Goal: Information Seeking & Learning: Learn about a topic

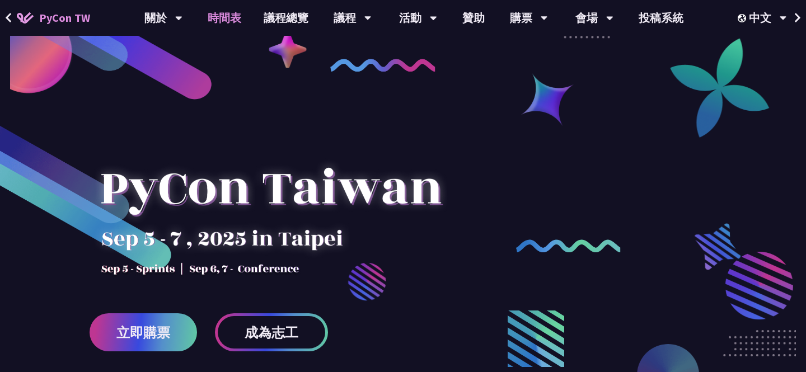
click at [228, 17] on link "時間表" at bounding box center [224, 18] width 56 height 36
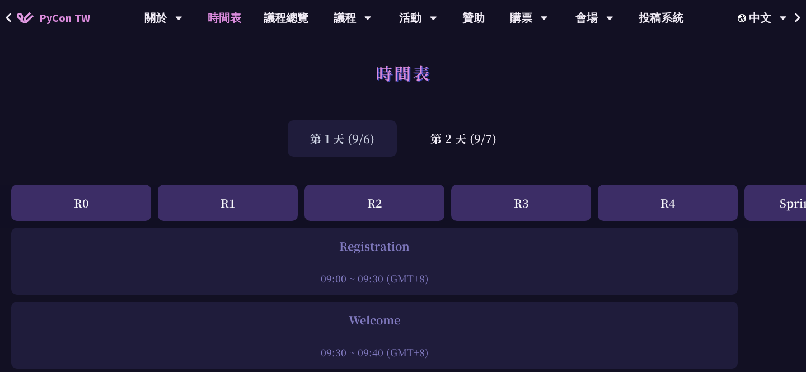
click at [460, 160] on div "第 1 天 (9/6) 第 2 天 (9/7)" at bounding box center [403, 139] width 806 height 48
click at [460, 157] on div "第 1 天 (9/6) 第 2 天 (9/7)" at bounding box center [403, 139] width 806 height 48
click at [464, 145] on div "第 2 天 (9/7)" at bounding box center [463, 138] width 111 height 36
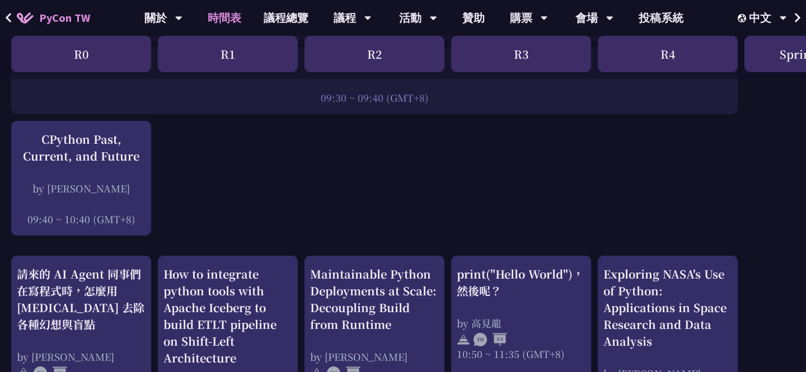
scroll to position [259, 0]
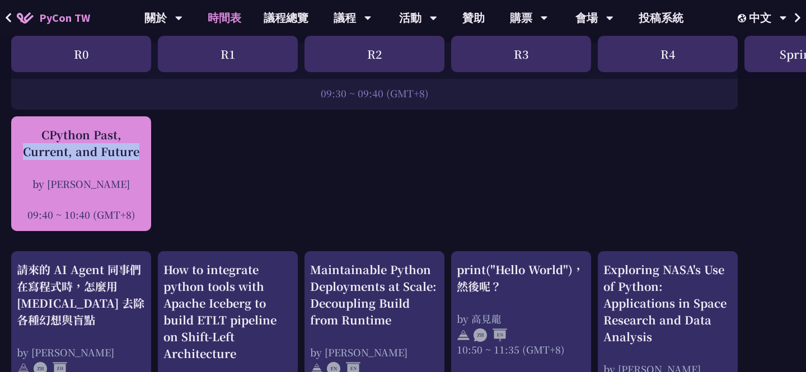
drag, startPoint x: 25, startPoint y: 125, endPoint x: 137, endPoint y: 162, distance: 117.3
click at [137, 162] on div "CPython Past, Current, and Future by [PERSON_NAME] 09:40 ~ 10:40 (GMT+8)" at bounding box center [81, 173] width 140 height 115
copy div "CPython Past, Current, and Future"
click at [64, 149] on div "CPython Past, Current, and Future" at bounding box center [81, 143] width 129 height 34
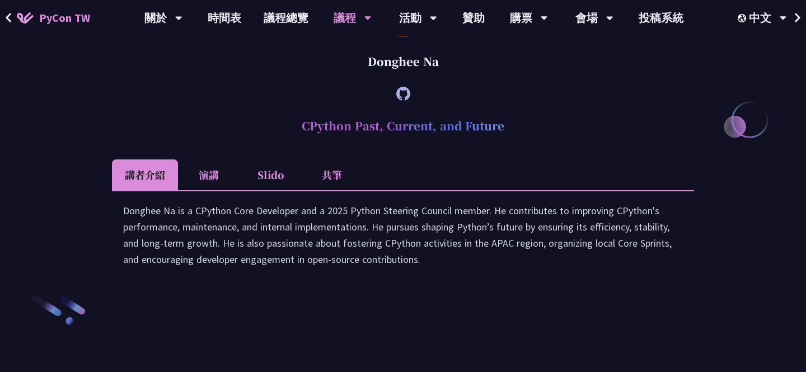
scroll to position [1515, 0]
click at [396, 101] on icon at bounding box center [403, 94] width 14 height 14
